Goal: Information Seeking & Learning: Learn about a topic

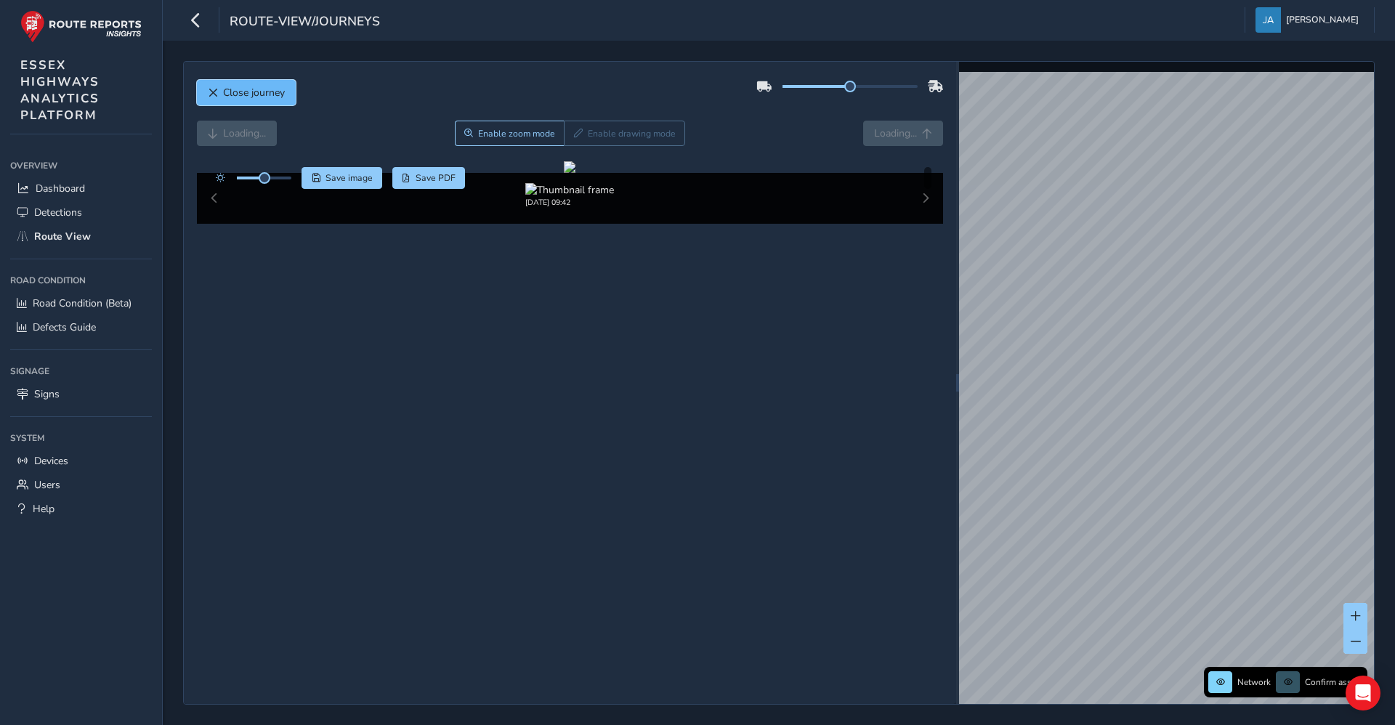
click at [262, 97] on span "Close journey" at bounding box center [254, 93] width 62 height 14
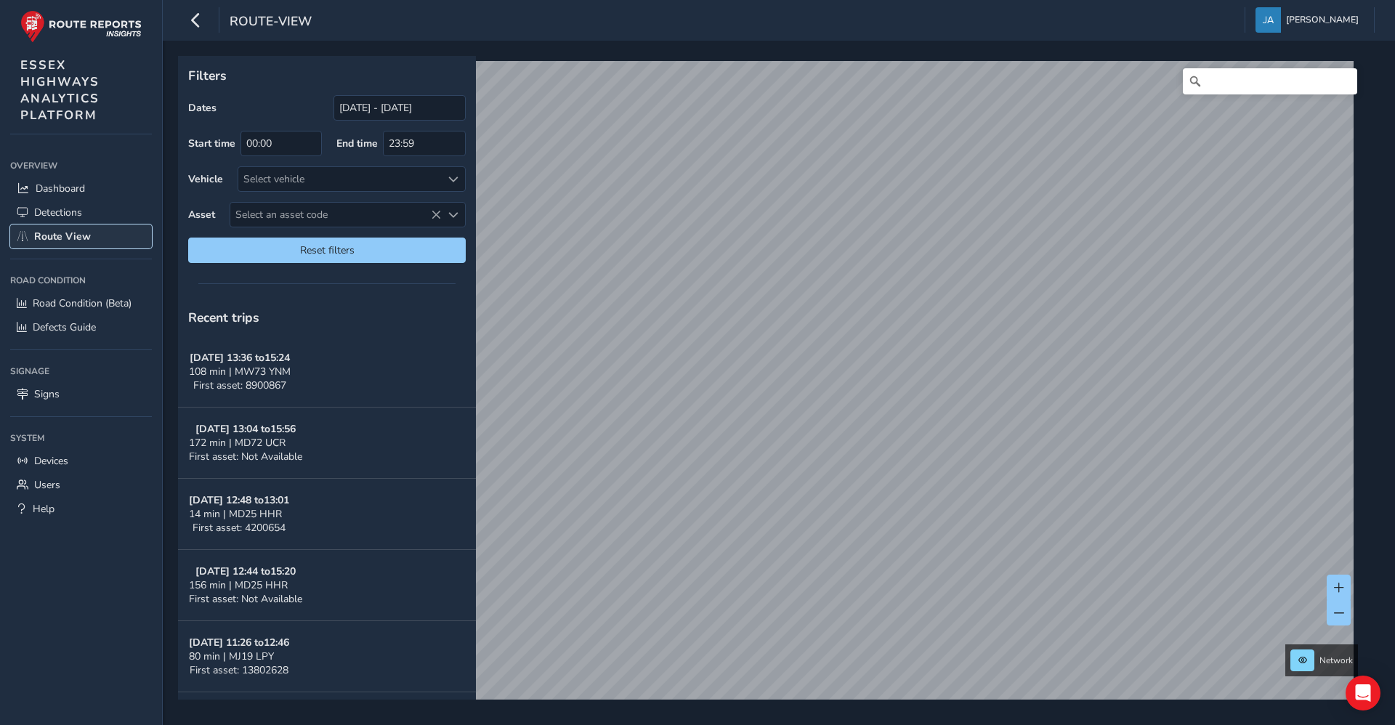
click at [44, 243] on link "Route View" at bounding box center [81, 237] width 142 height 24
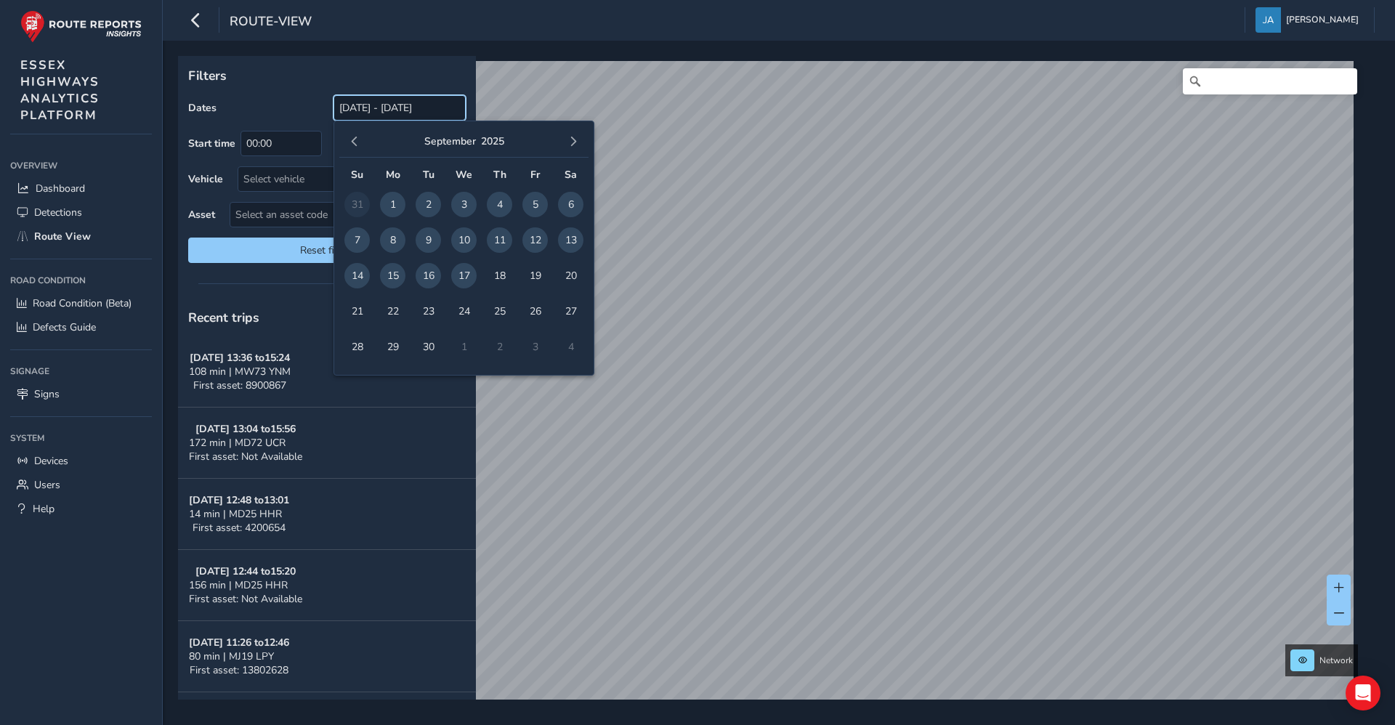
click at [367, 106] on input "[DATE] - [DATE]" at bounding box center [400, 107] width 132 height 25
click at [354, 144] on span "button" at bounding box center [355, 142] width 10 height 10
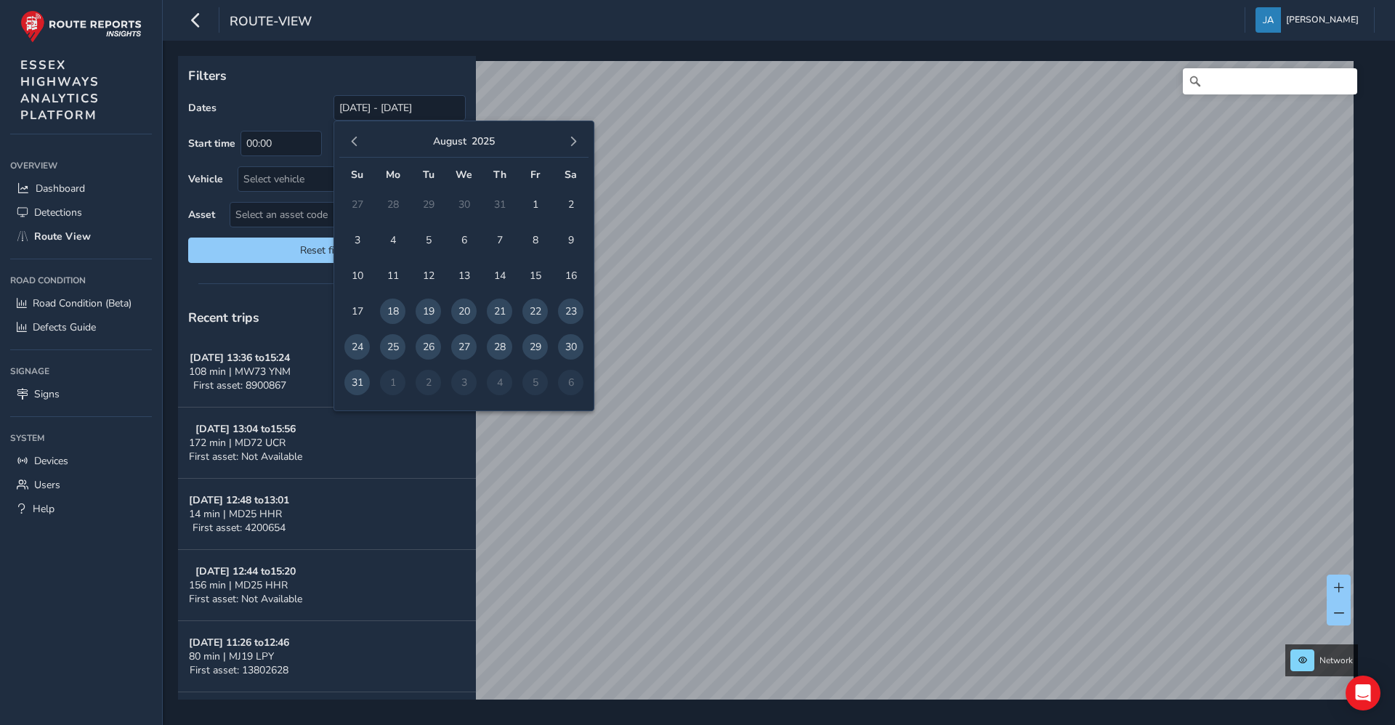
click at [354, 144] on span "button" at bounding box center [355, 142] width 10 height 10
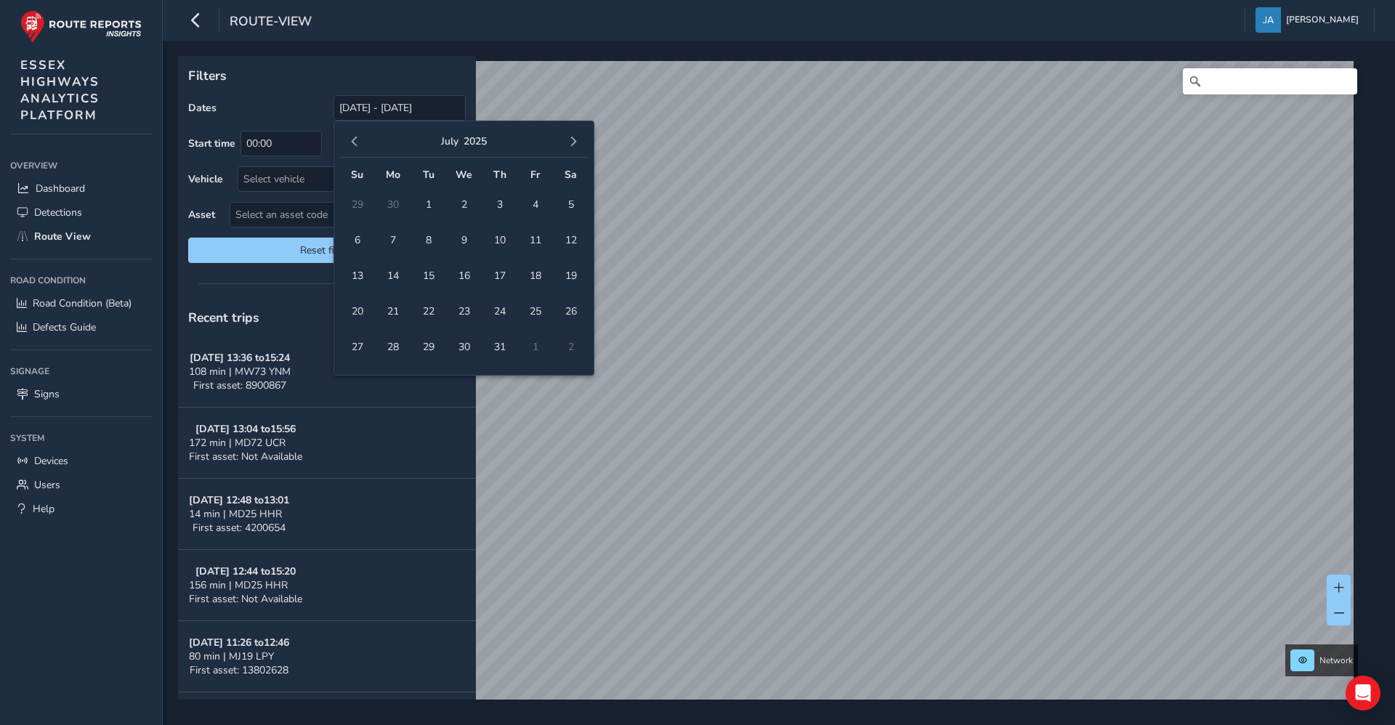
click at [354, 144] on span "button" at bounding box center [355, 142] width 10 height 10
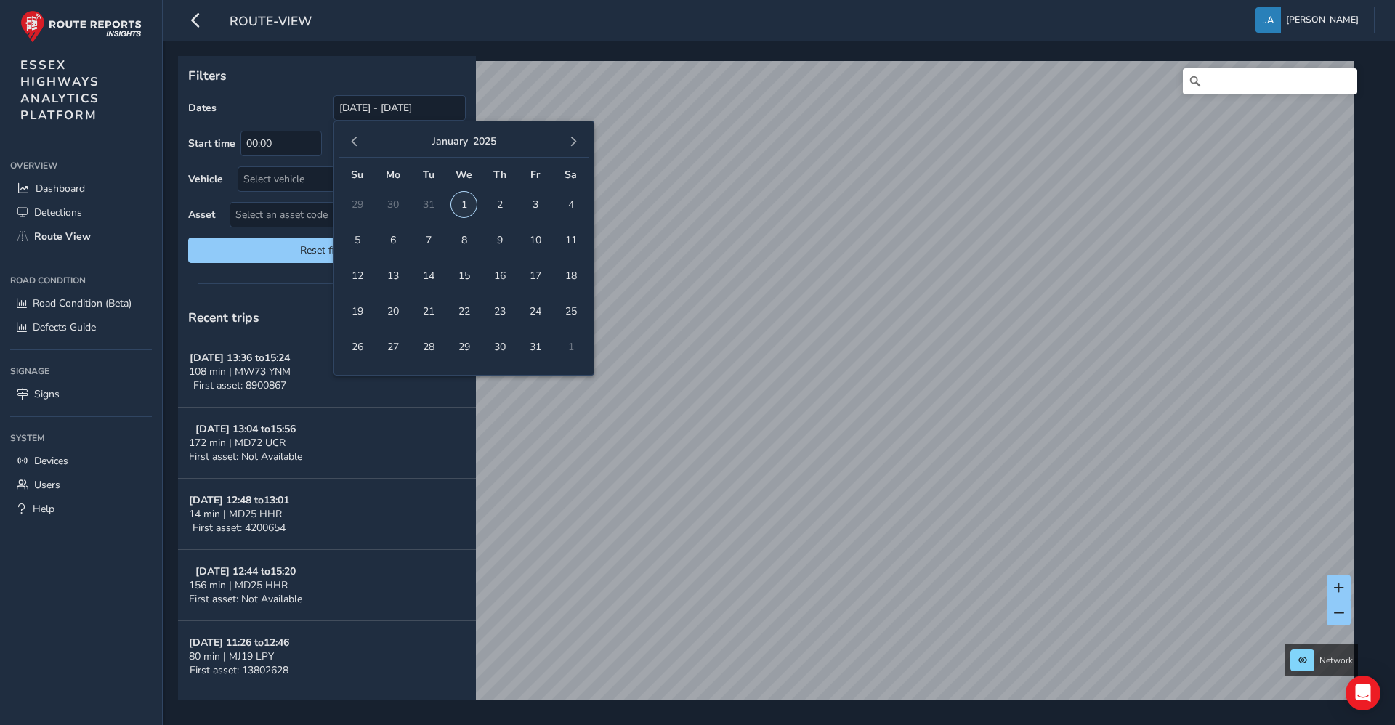
click at [467, 204] on span "1" at bounding box center [463, 204] width 25 height 25
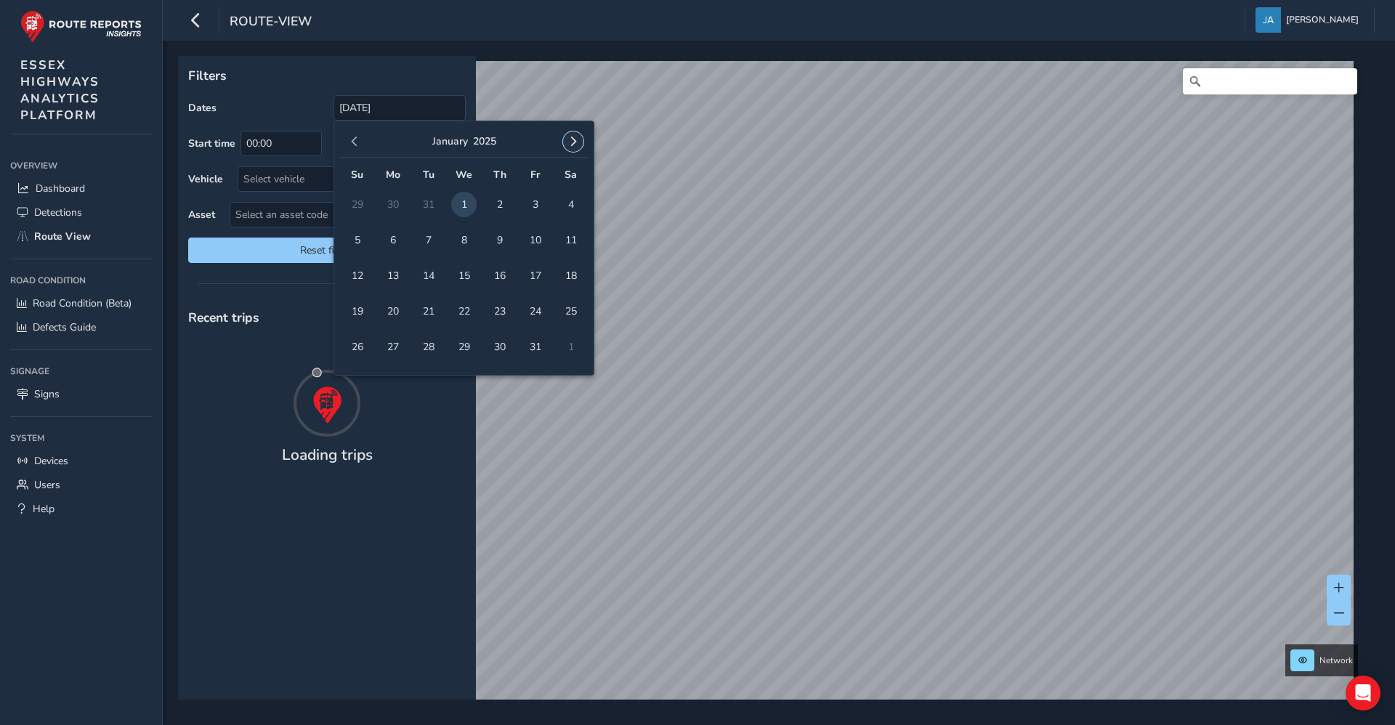
click at [575, 147] on span "button" at bounding box center [573, 142] width 10 height 10
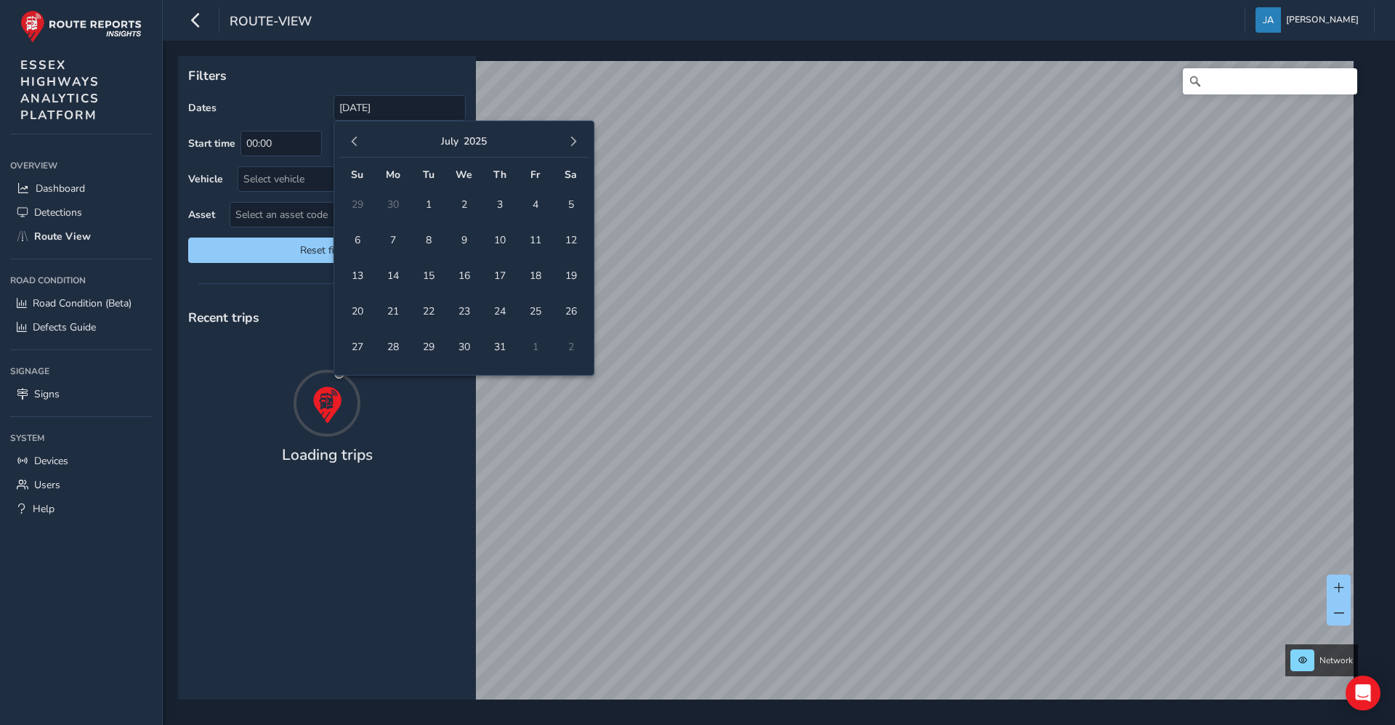
click at [575, 147] on span "button" at bounding box center [573, 142] width 10 height 10
click at [424, 350] on span "30" at bounding box center [428, 346] width 25 height 25
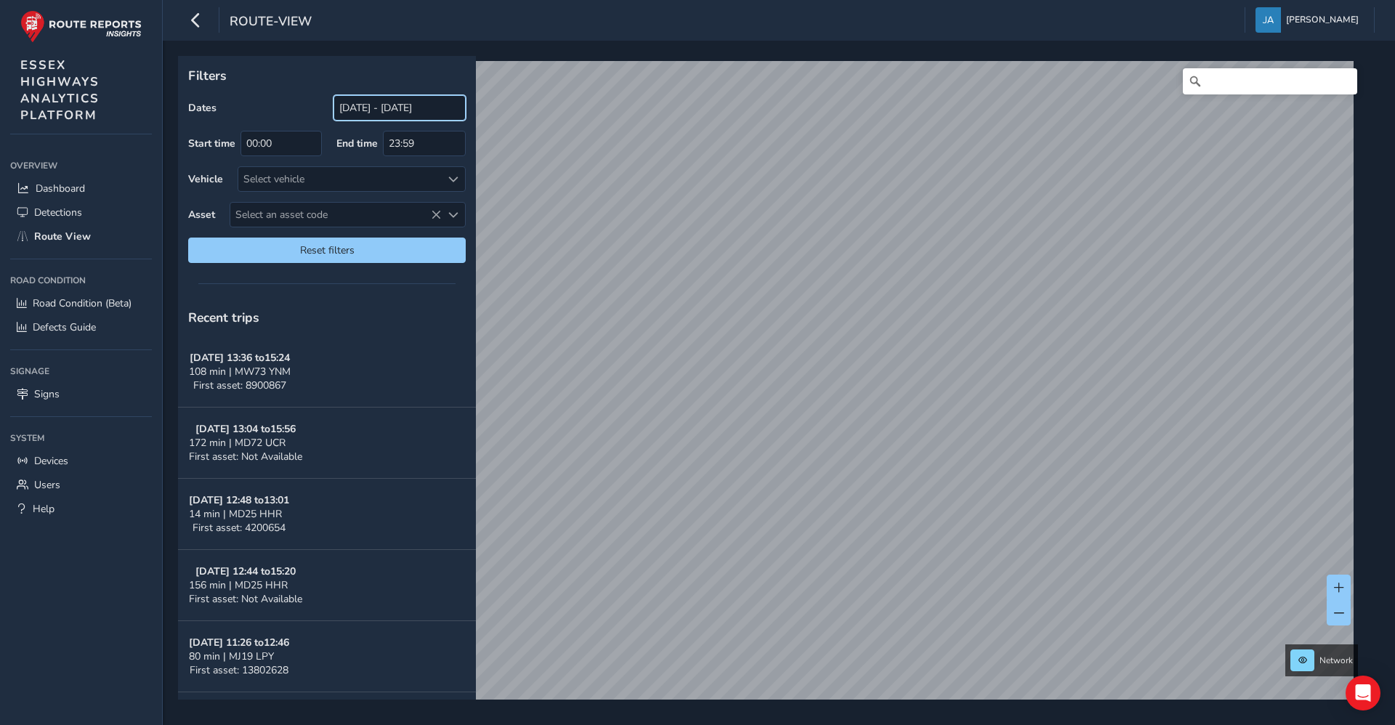
click at [355, 109] on input "[DATE] - [DATE]" at bounding box center [400, 107] width 132 height 25
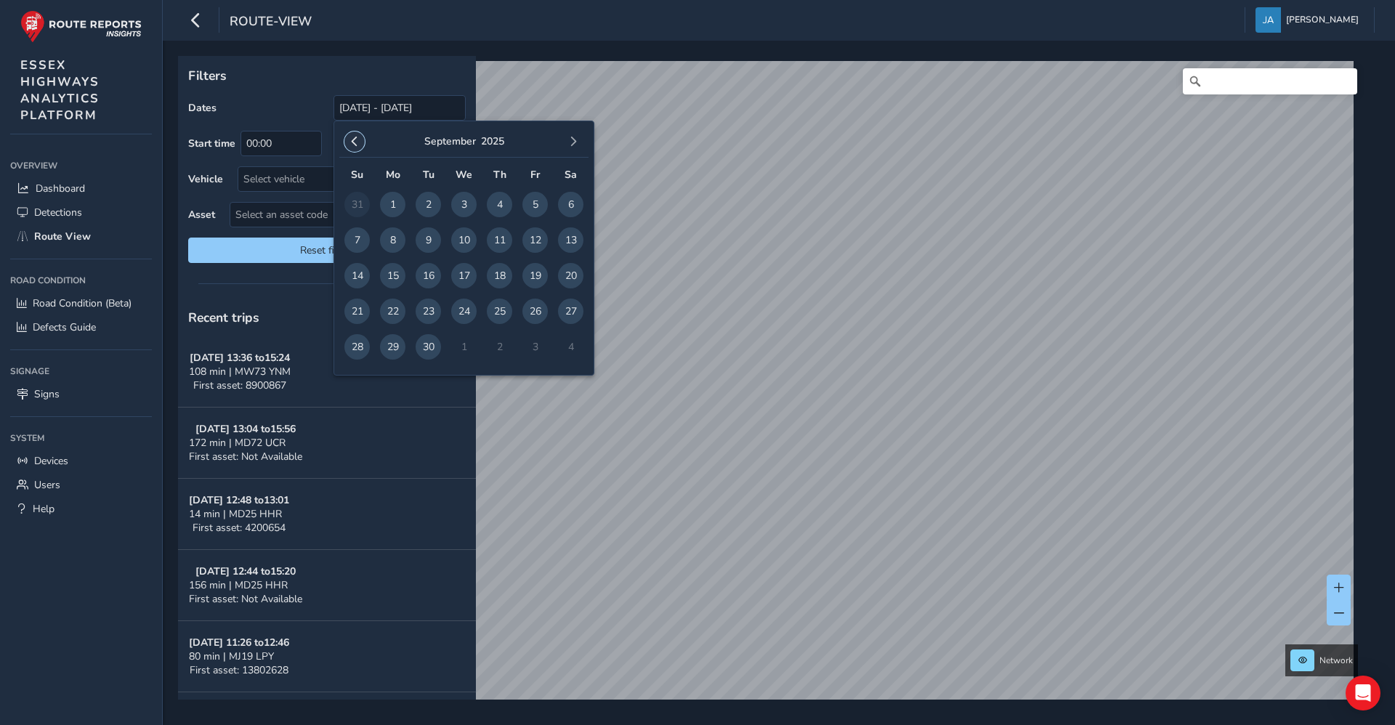
click at [352, 149] on button "button" at bounding box center [354, 142] width 20 height 20
click at [359, 142] on span "button" at bounding box center [355, 142] width 10 height 10
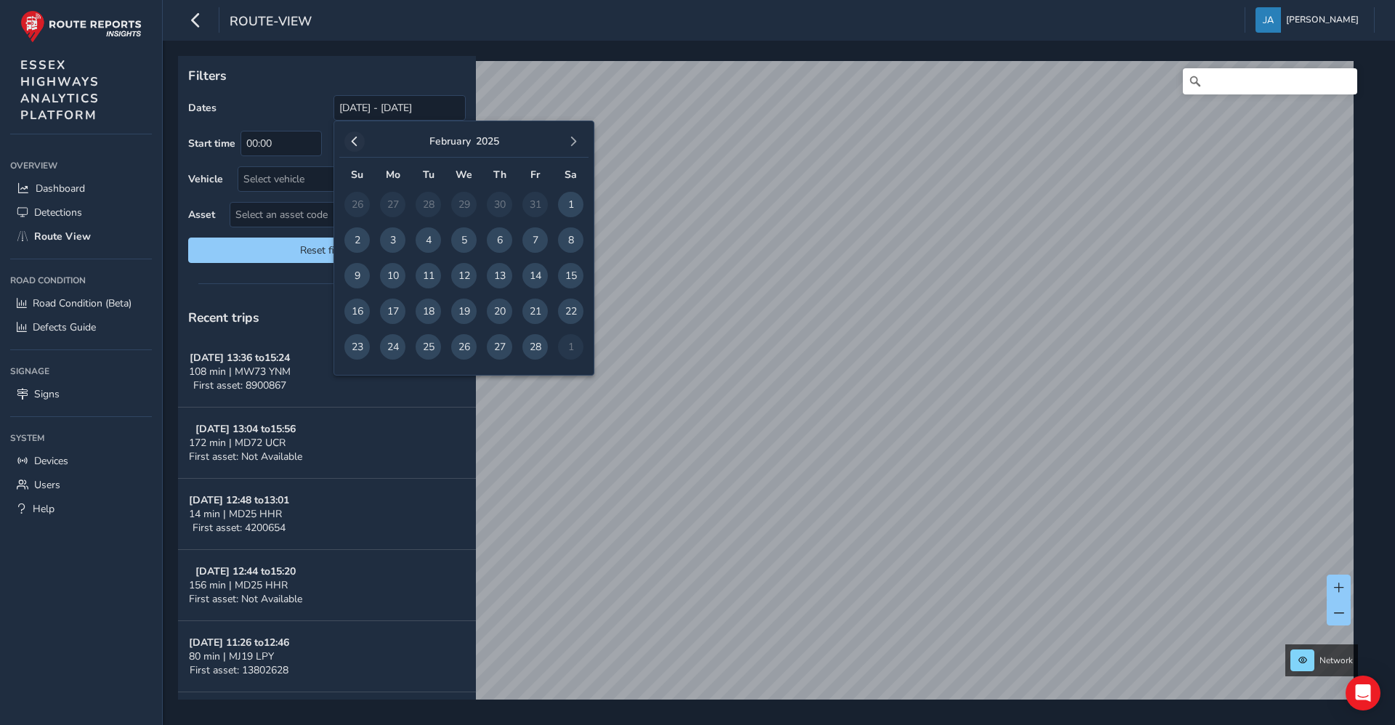
click at [358, 142] on span "button" at bounding box center [355, 142] width 10 height 10
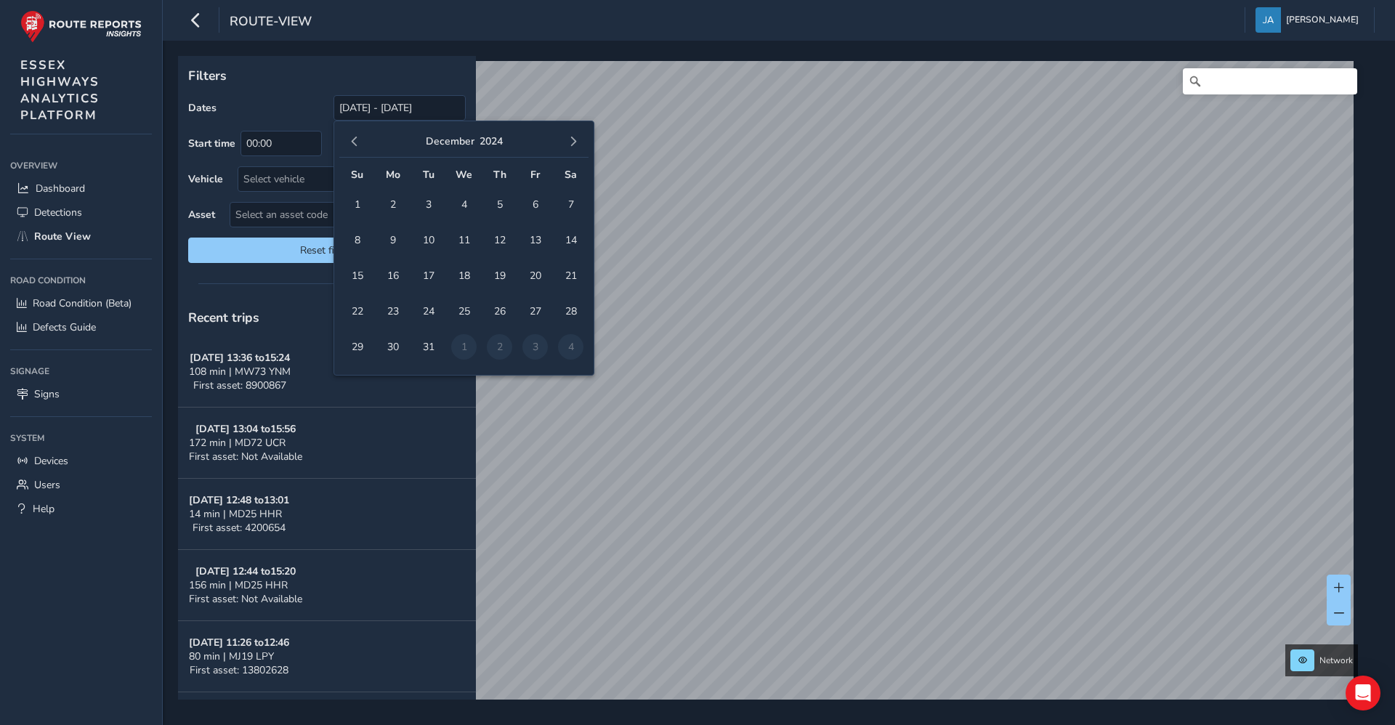
click at [358, 142] on span "button" at bounding box center [355, 142] width 10 height 10
click at [358, 141] on span "button" at bounding box center [355, 142] width 10 height 10
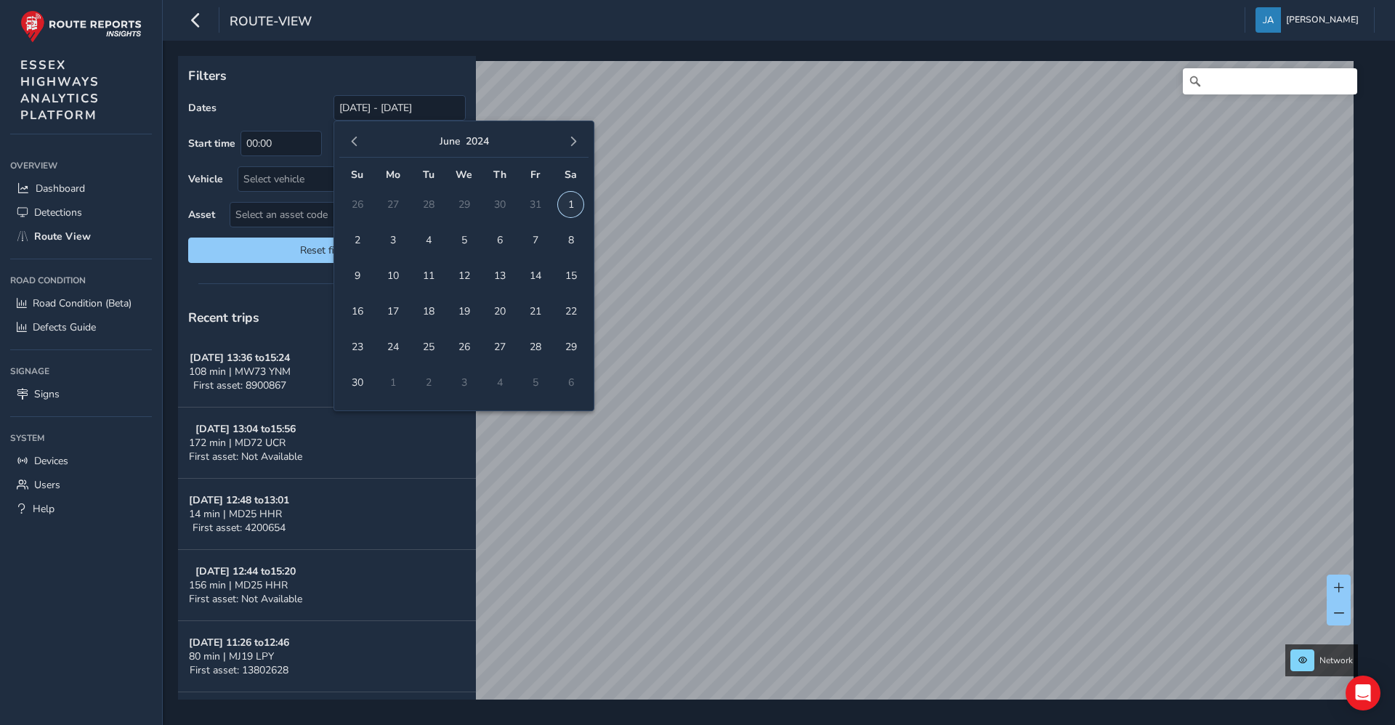
click at [568, 203] on span "1" at bounding box center [570, 204] width 25 height 25
click at [572, 137] on span "button" at bounding box center [573, 142] width 10 height 10
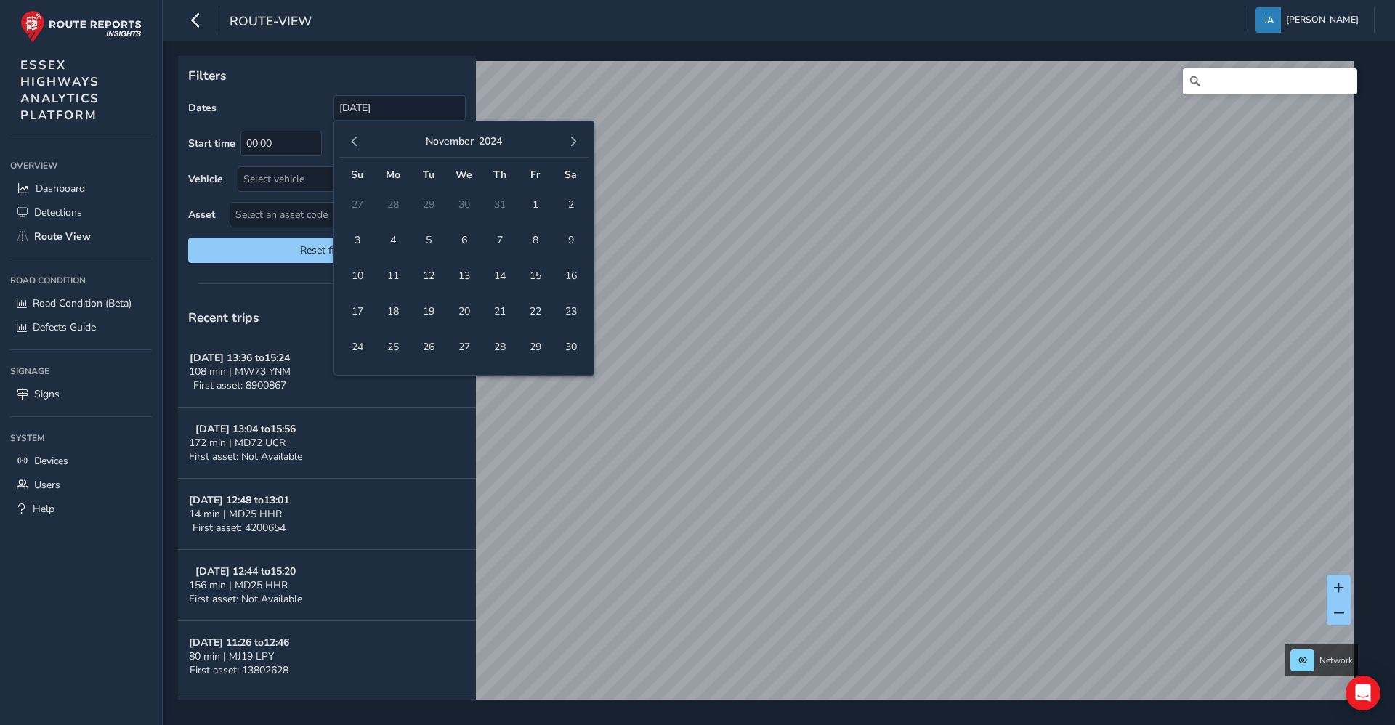
click at [572, 137] on span "button" at bounding box center [573, 142] width 10 height 10
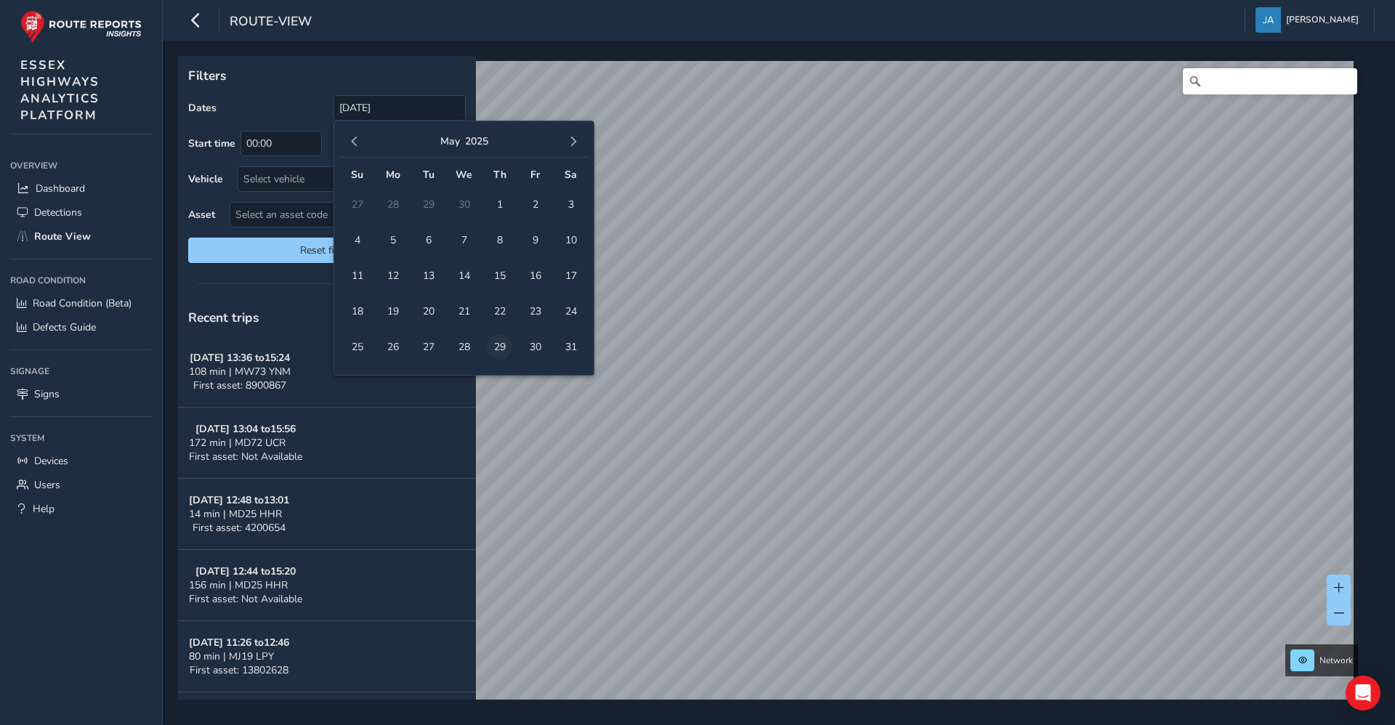
click at [499, 344] on span "29" at bounding box center [499, 346] width 25 height 25
type input "[DATE] - [DATE]"
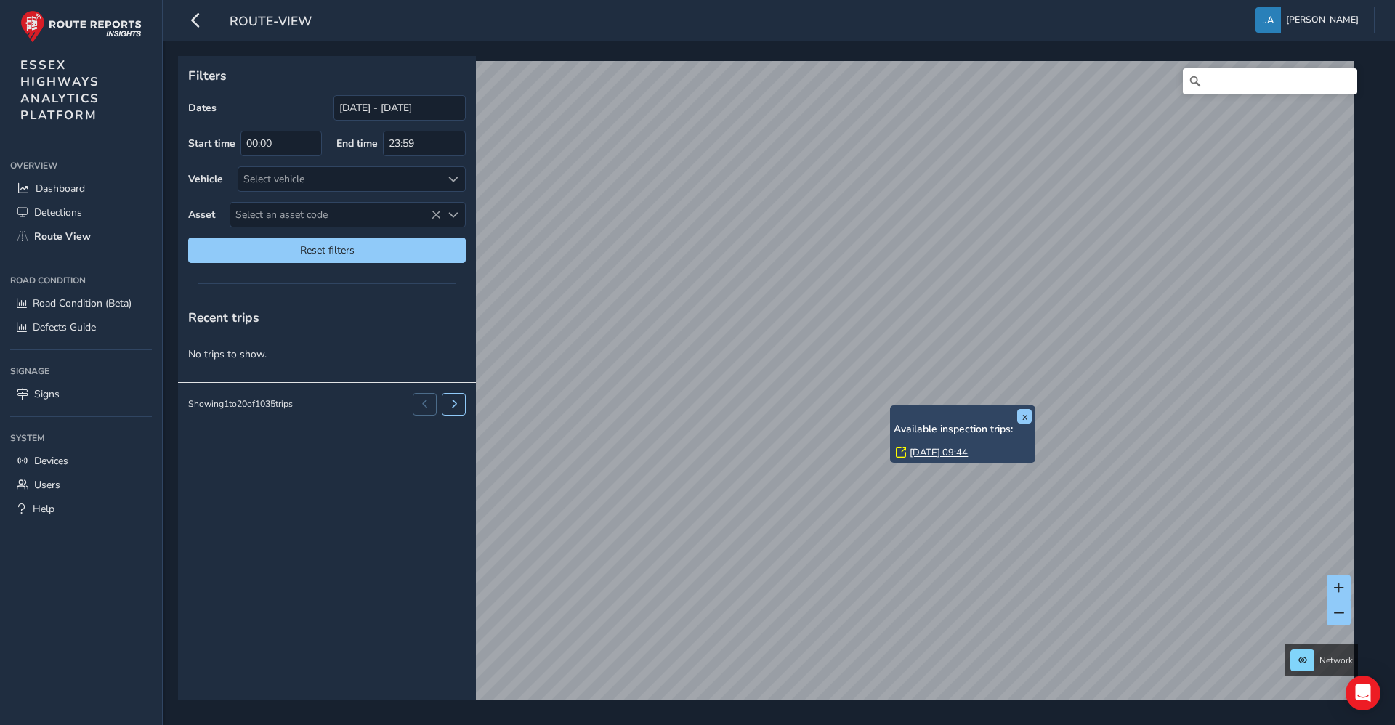
click at [929, 453] on link "[DATE] 09:44" at bounding box center [939, 452] width 58 height 13
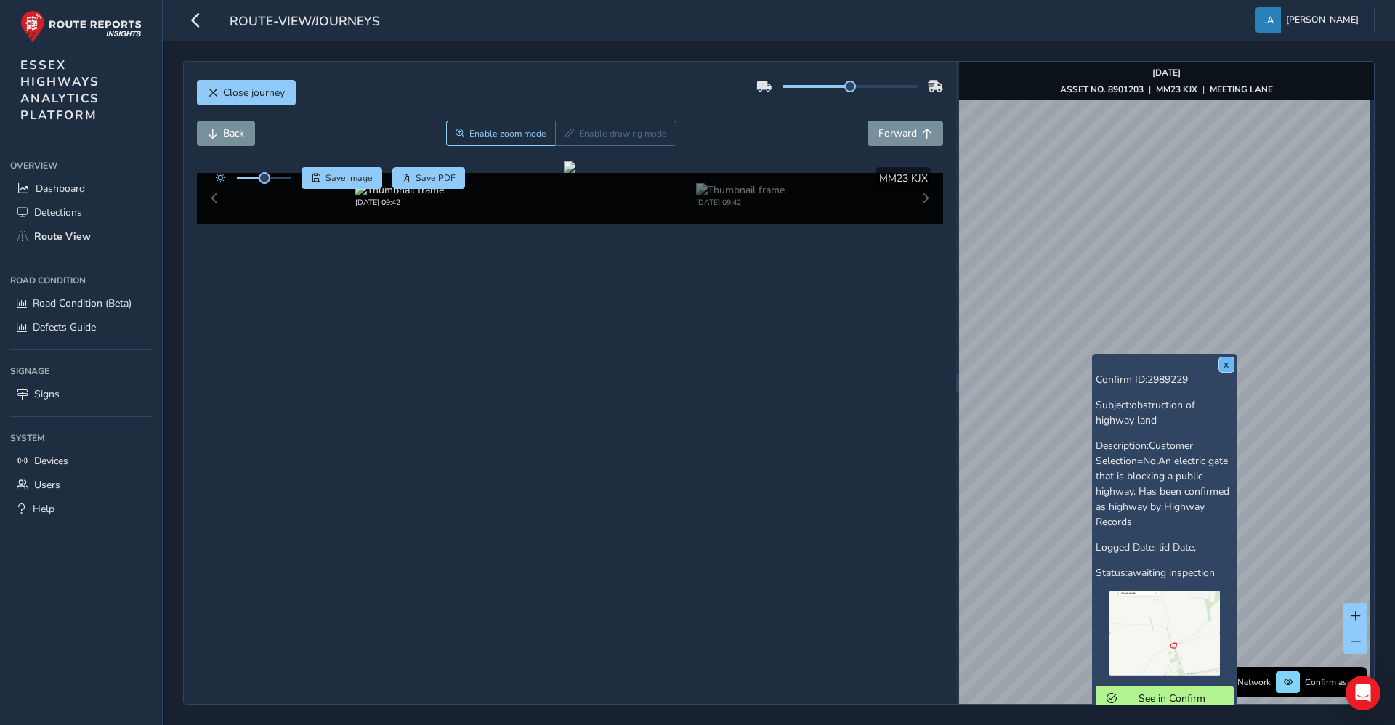
click at [1226, 368] on button "x" at bounding box center [1226, 365] width 15 height 15
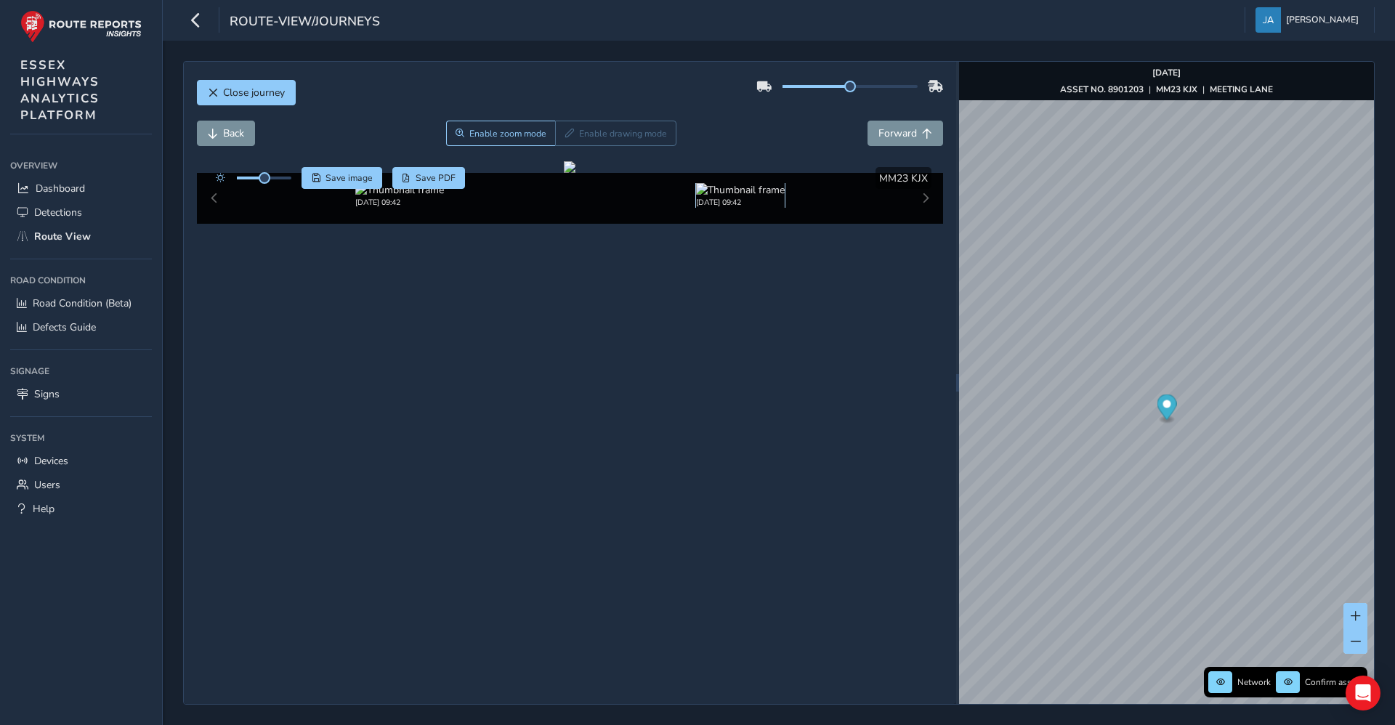
click at [741, 197] on img at bounding box center [740, 190] width 89 height 14
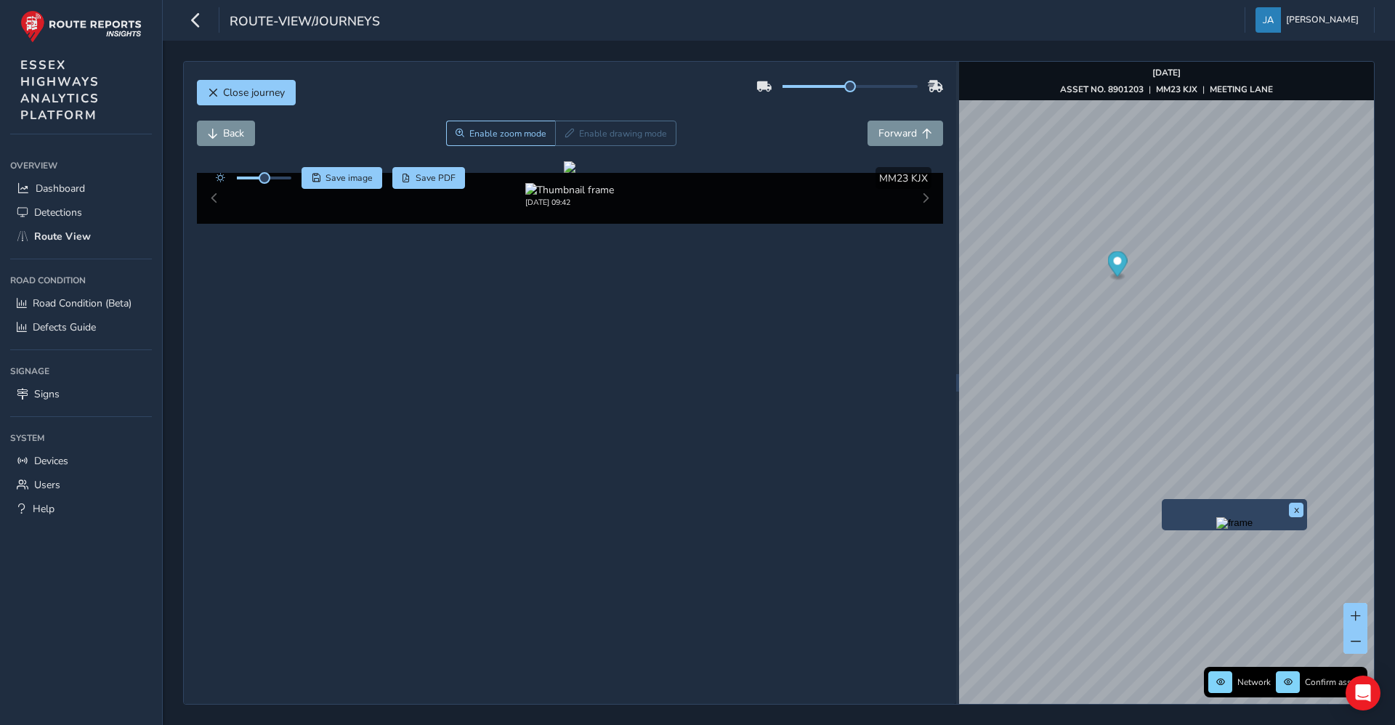
click at [1217, 529] on img "Preview frame" at bounding box center [1235, 523] width 36 height 12
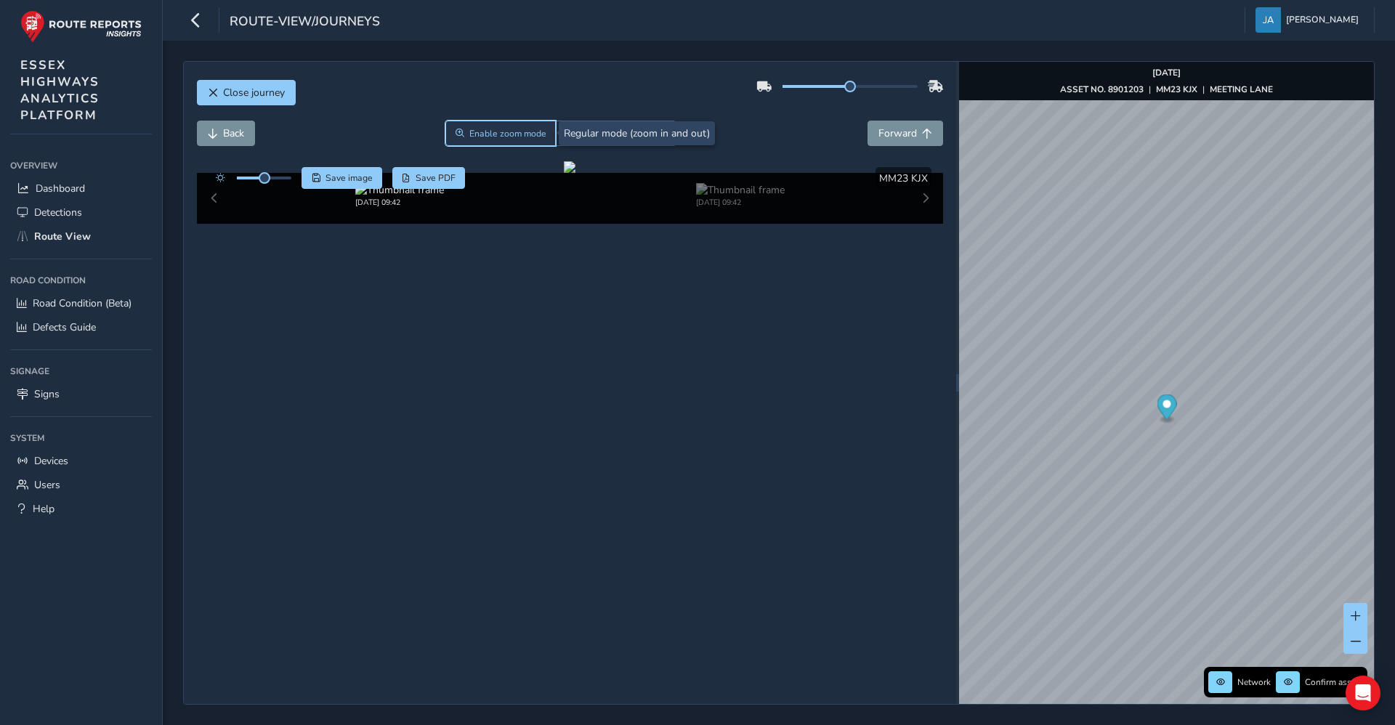
click at [485, 129] on span "Enable zoom mode" at bounding box center [507, 134] width 77 height 12
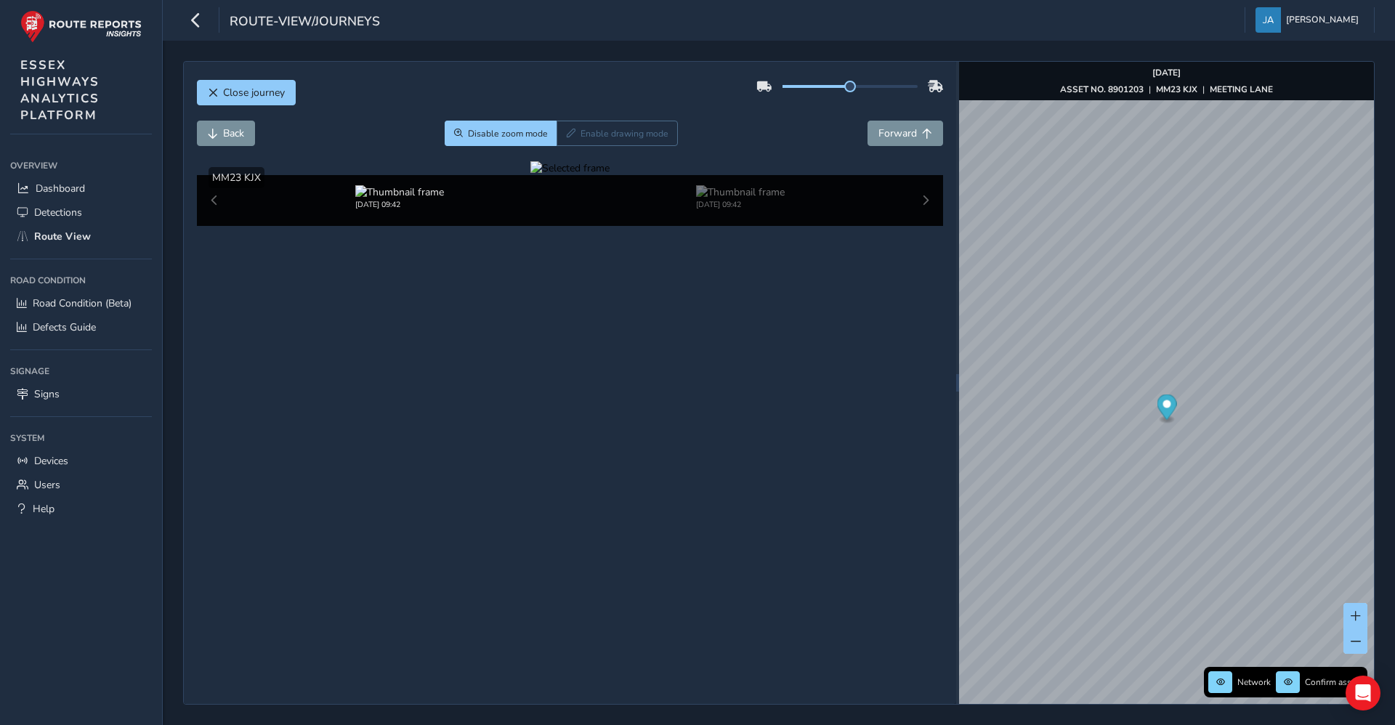
click at [610, 175] on div at bounding box center [570, 168] width 79 height 14
click at [646, 366] on img at bounding box center [766, 380] width 2093 height 1177
click at [243, 136] on span "Back" at bounding box center [233, 133] width 21 height 14
